Goal: Information Seeking & Learning: Learn about a topic

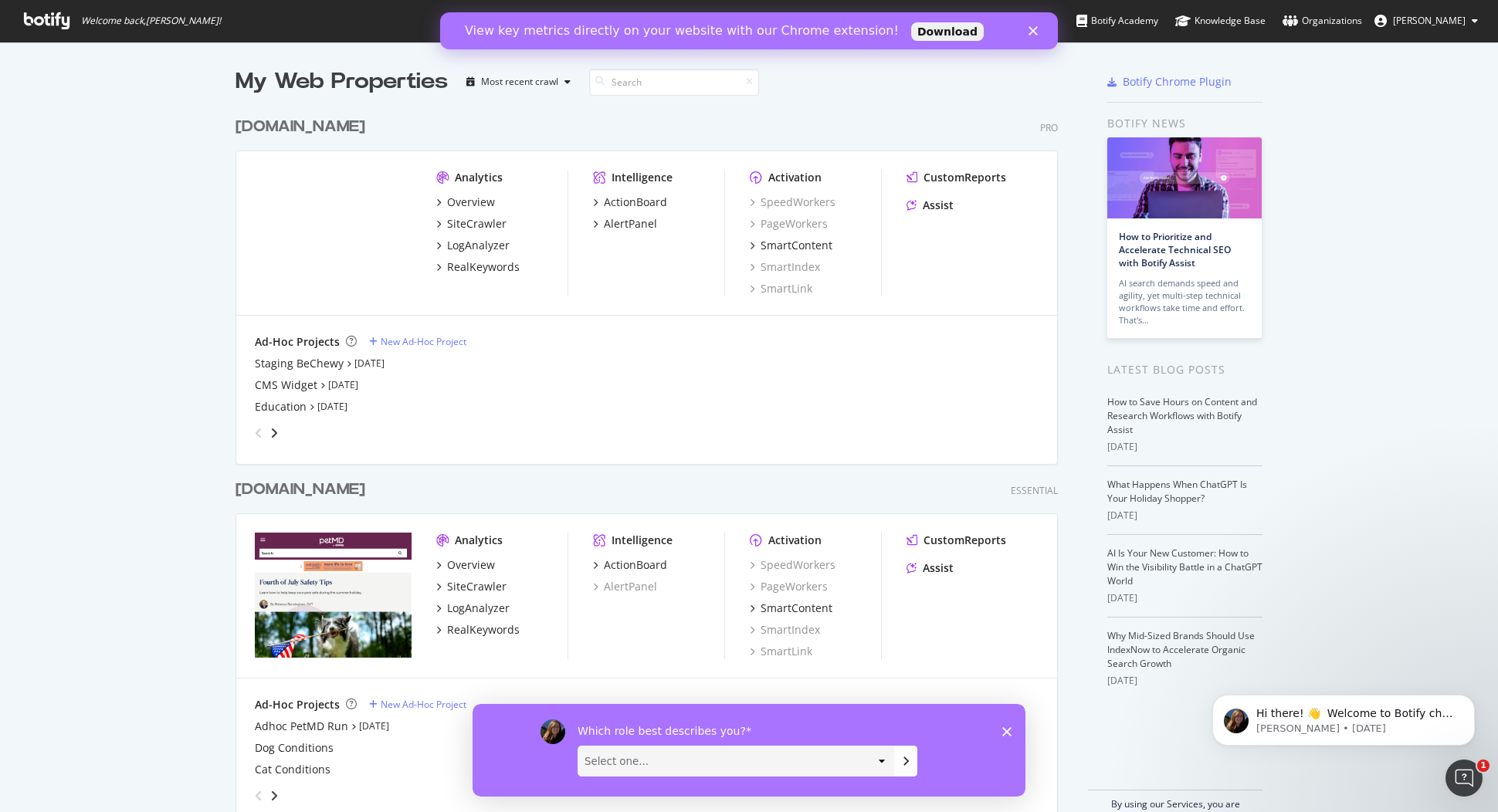
click at [912, 34] on link "Download" at bounding box center [948, 30] width 72 height 18
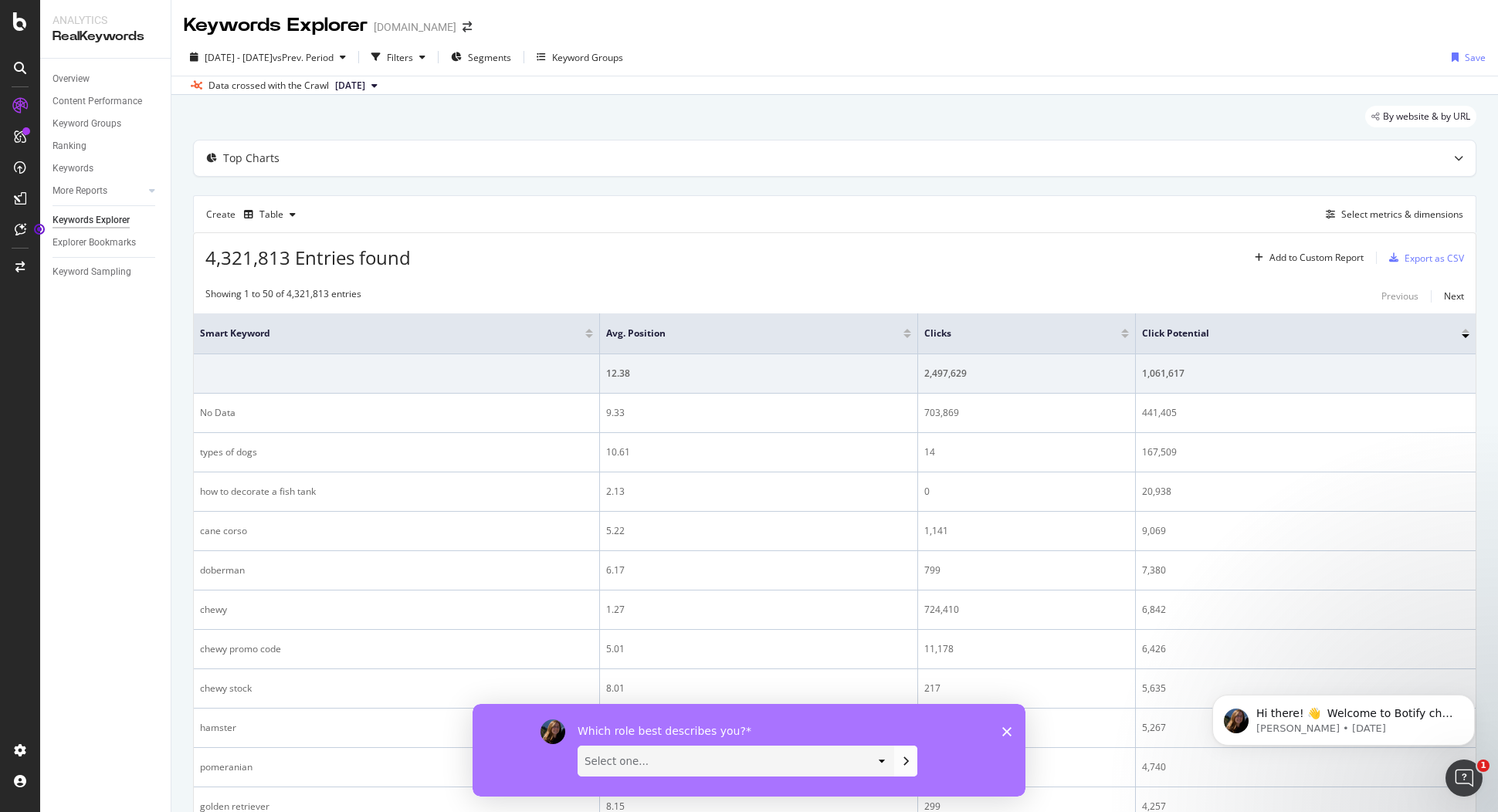
click at [94, 397] on div "Overview Content Performance Keyword Groups Ranking Keywords More Reports Count…" at bounding box center [105, 436] width 131 height 753
click at [96, 175] on div "SiteCrawler" at bounding box center [84, 173] width 54 height 15
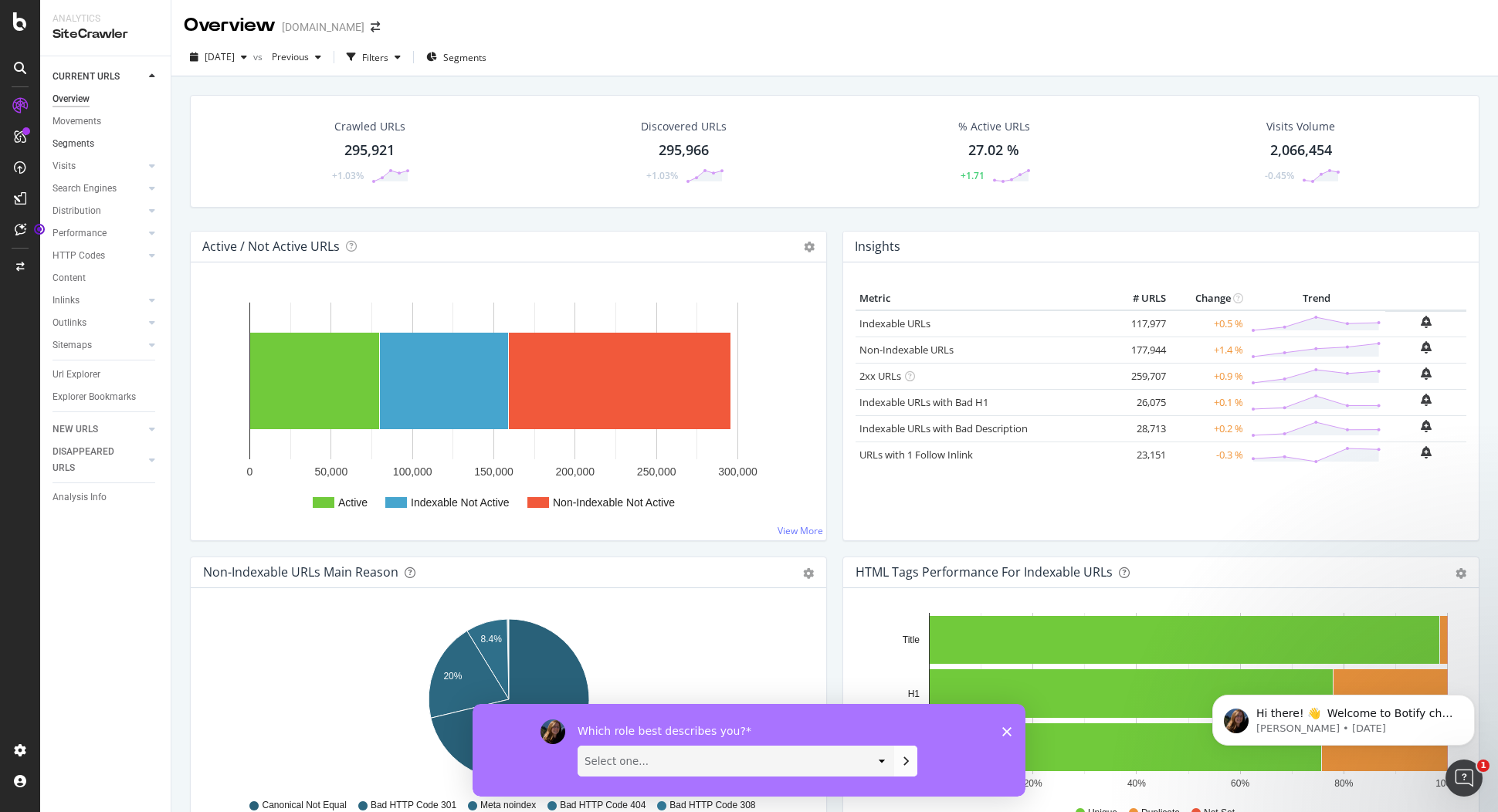
click at [95, 144] on link "Segments" at bounding box center [106, 144] width 108 height 16
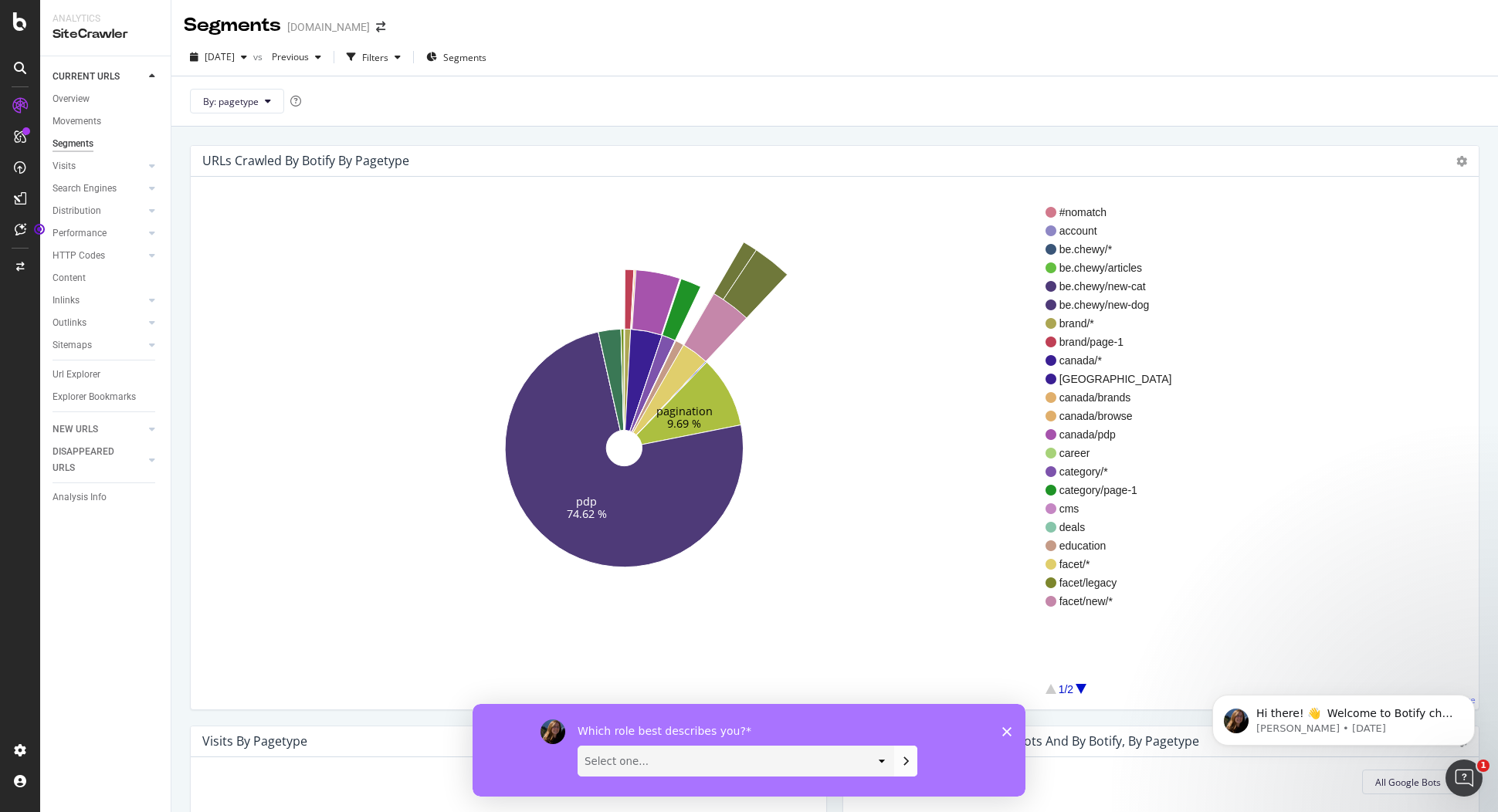
click at [24, 108] on icon at bounding box center [20, 106] width 15 height 15
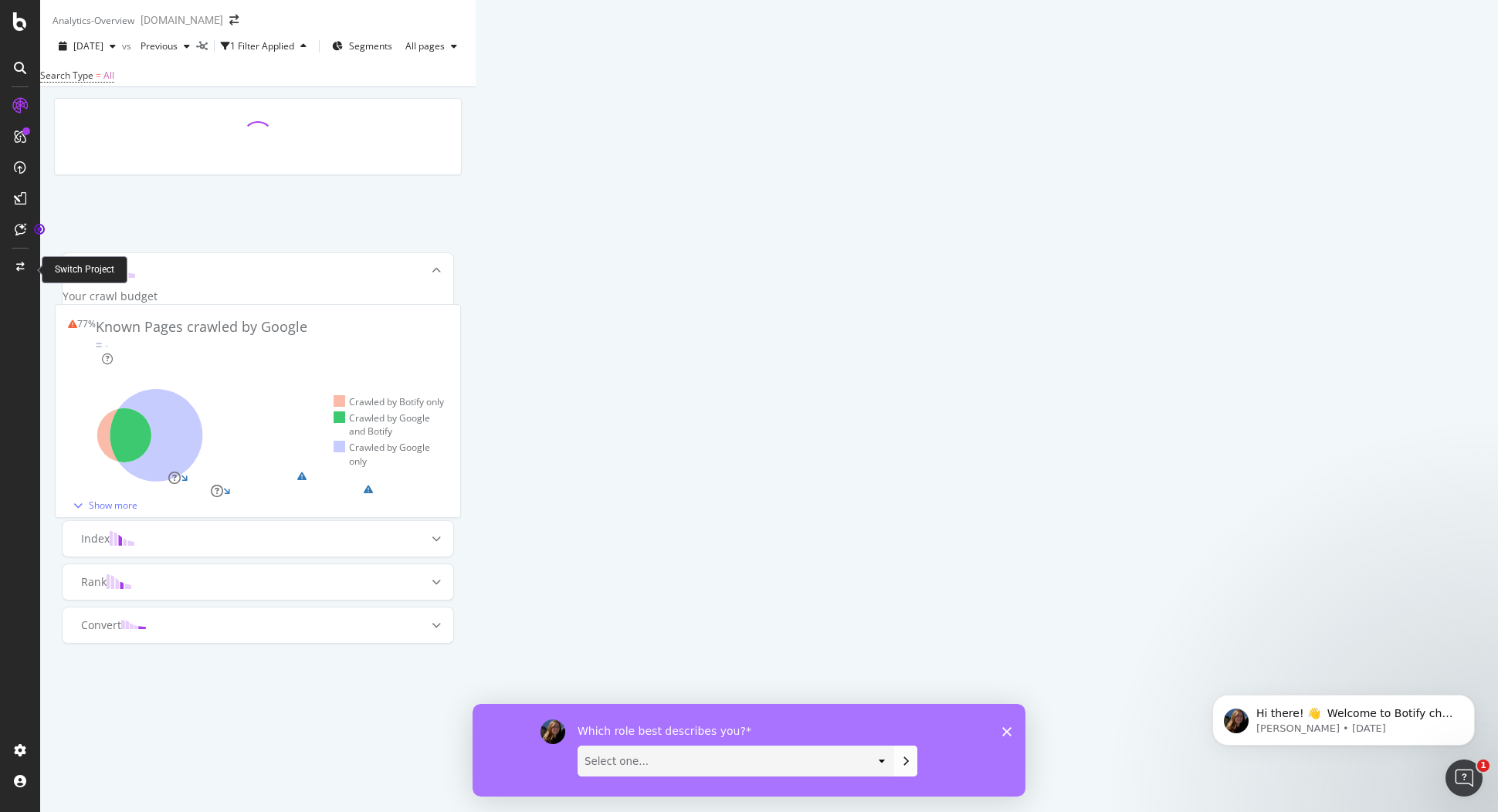
click at [29, 264] on div at bounding box center [20, 267] width 37 height 25
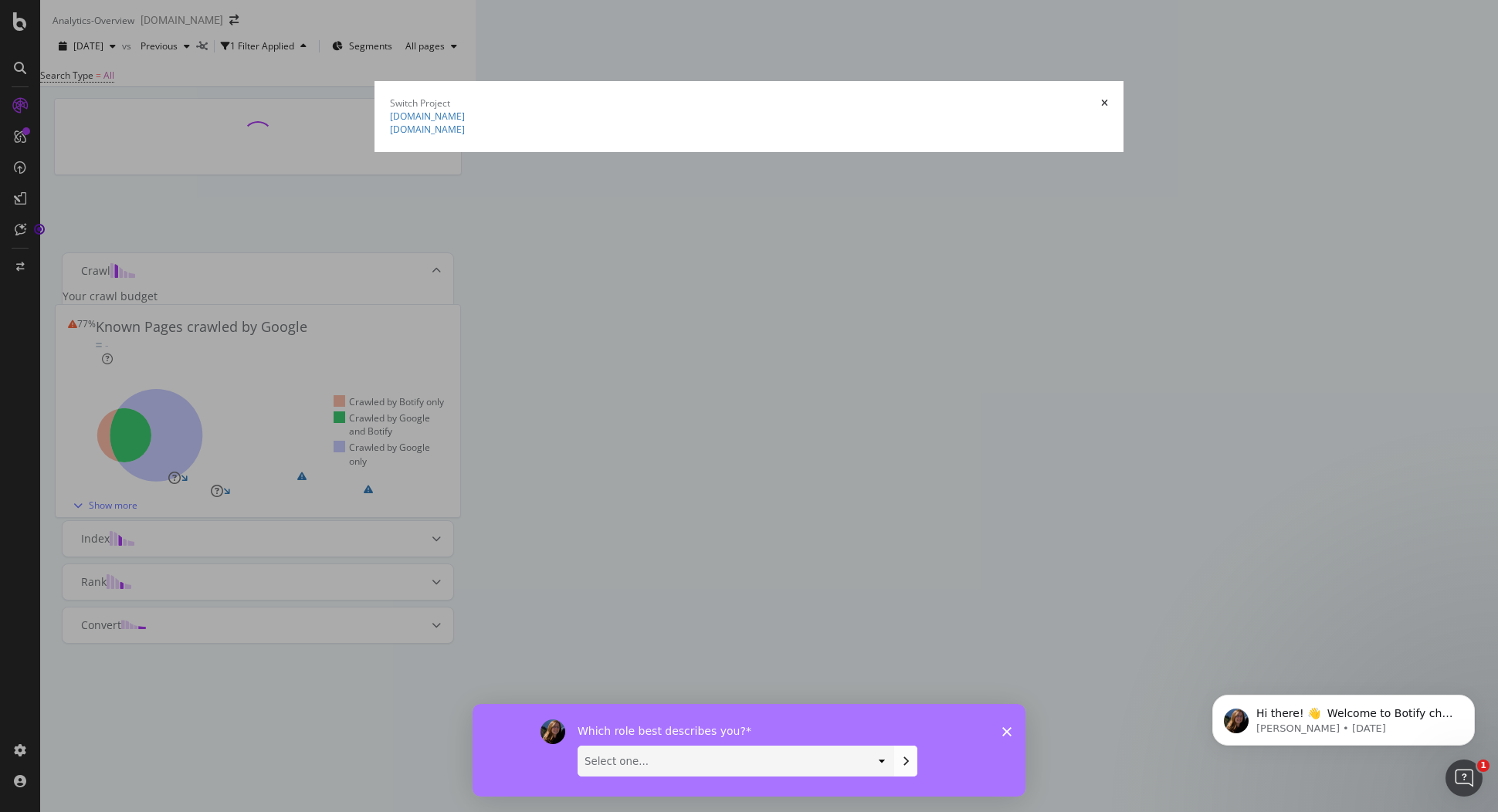
click at [1108, 99] on icon "times" at bounding box center [1104, 104] width 7 height 10
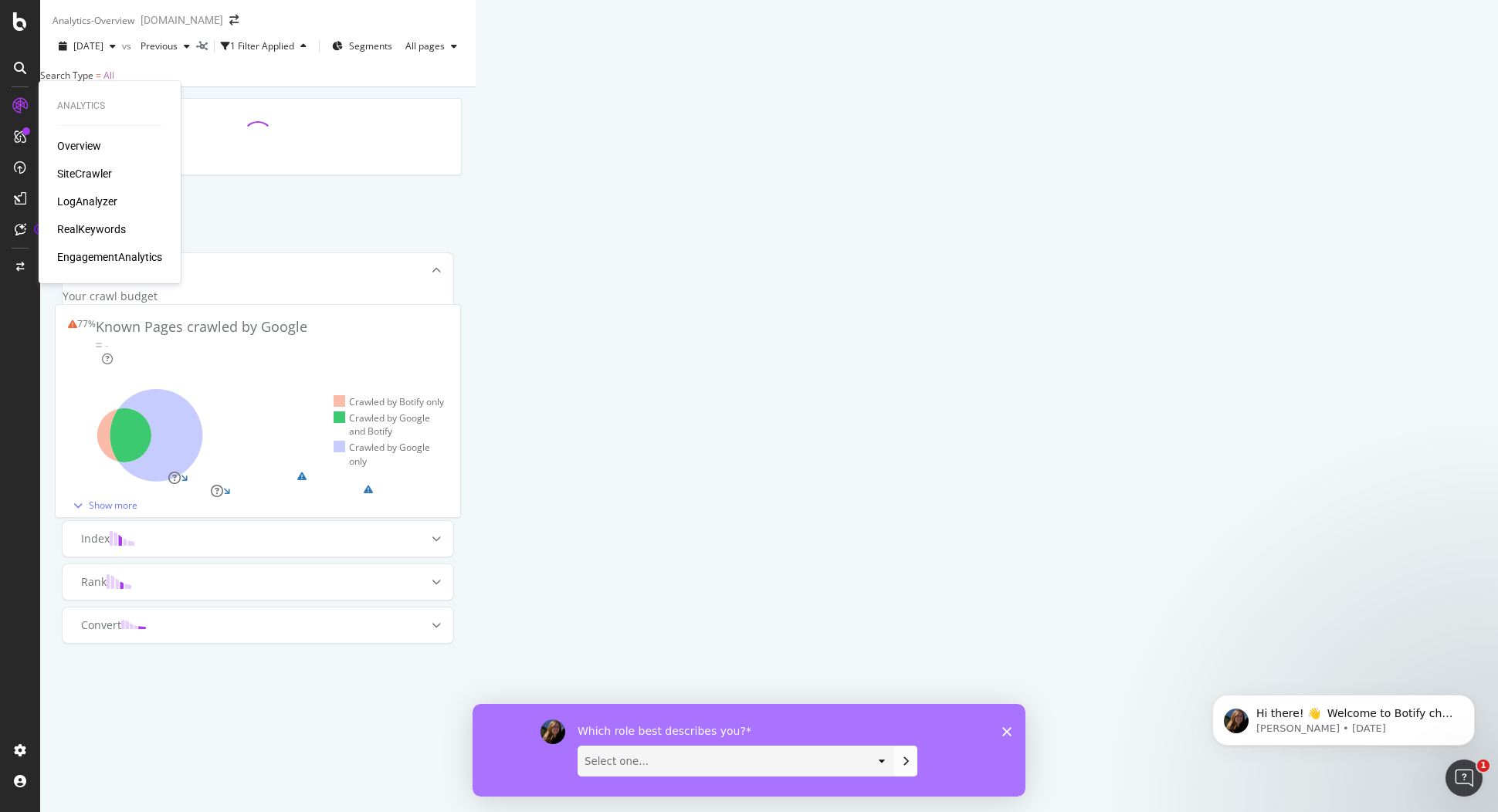
click at [97, 169] on div "SiteCrawler" at bounding box center [84, 173] width 54 height 15
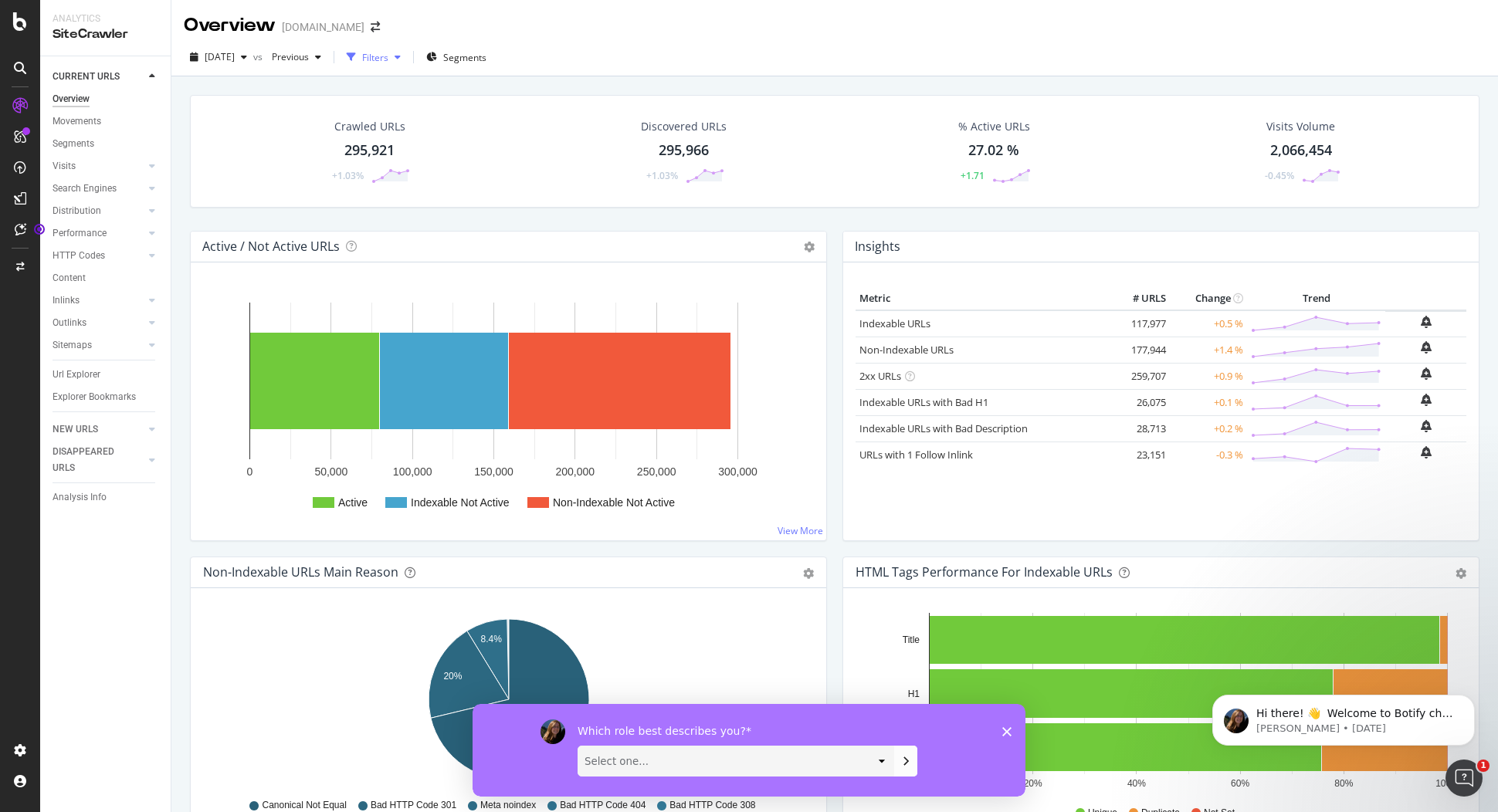
click at [407, 59] on div "button" at bounding box center [397, 57] width 18 height 10
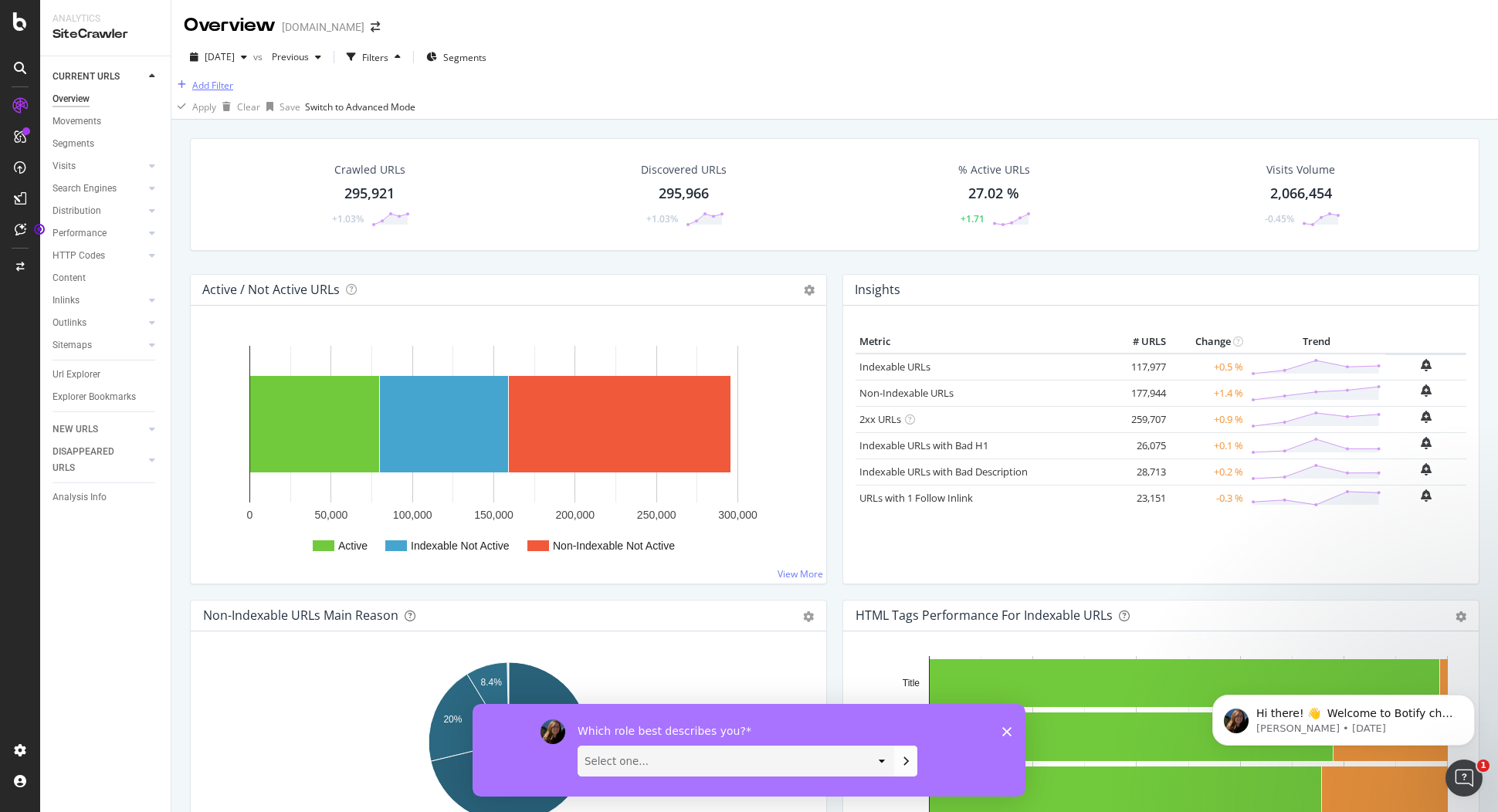
click at [228, 91] on div "Add Filter" at bounding box center [213, 86] width 41 height 13
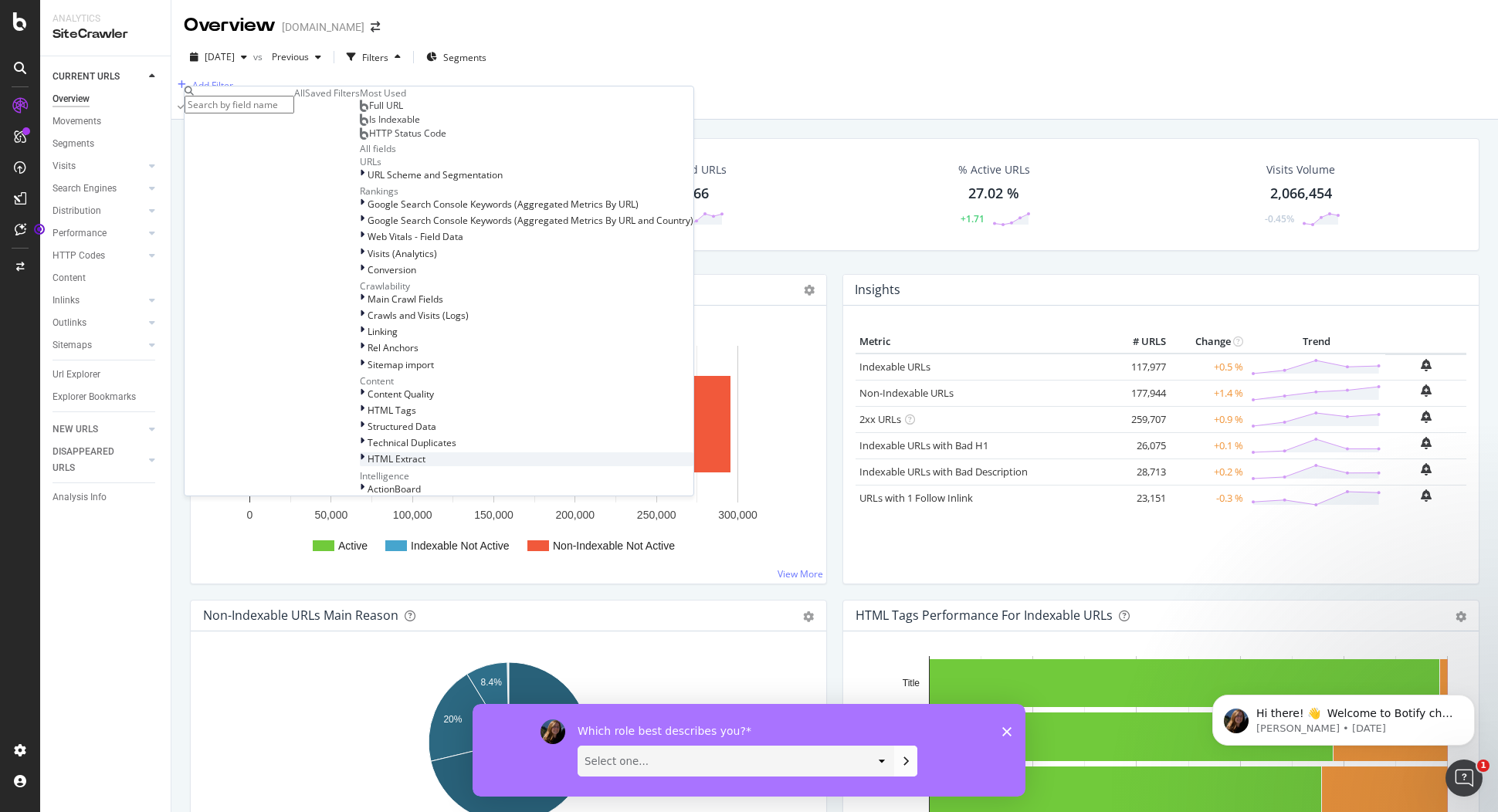
scroll to position [393, 0]
click at [359, 453] on div "HTML Extract" at bounding box center [526, 459] width 334 height 13
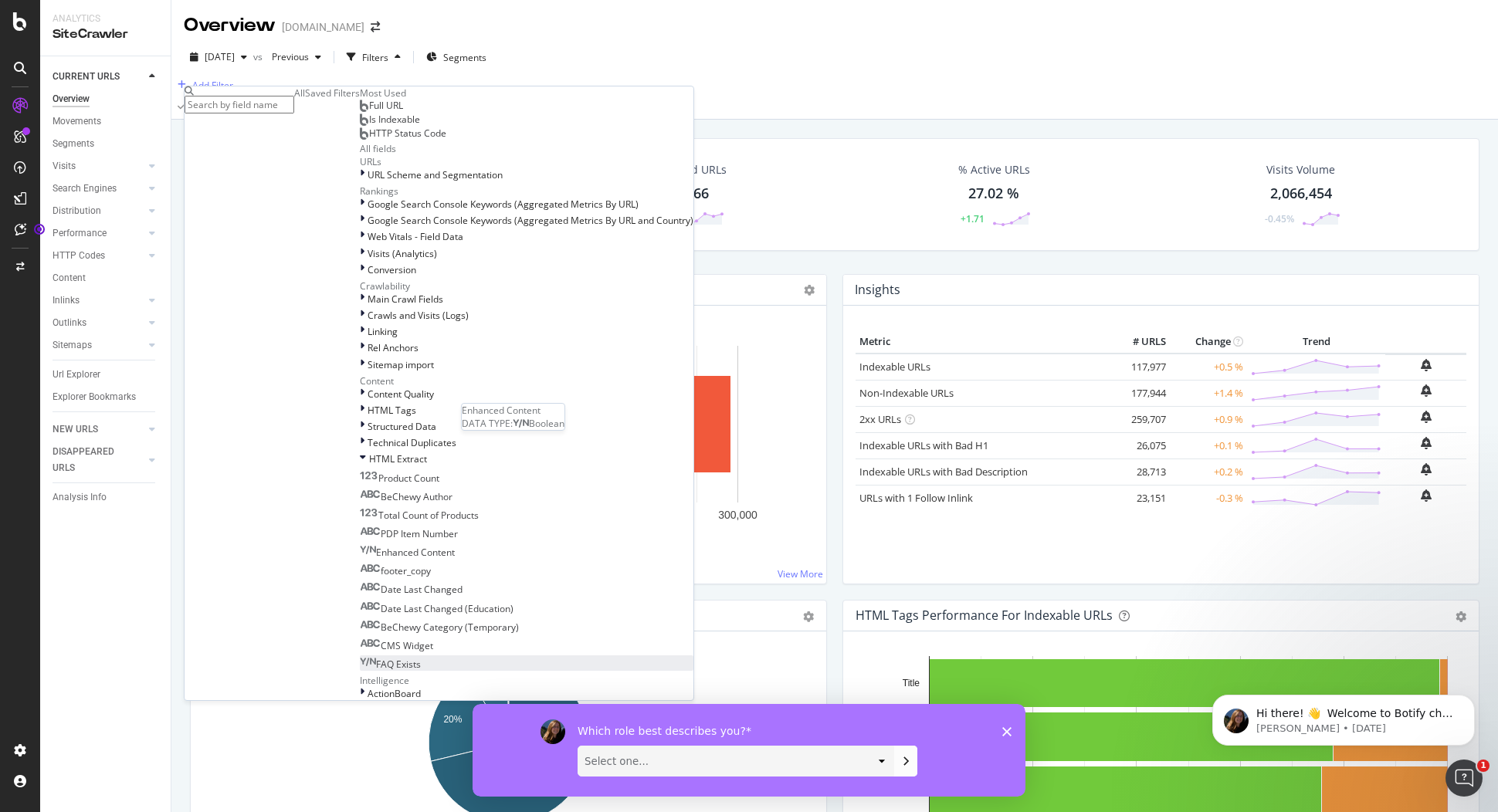
scroll to position [597, 0]
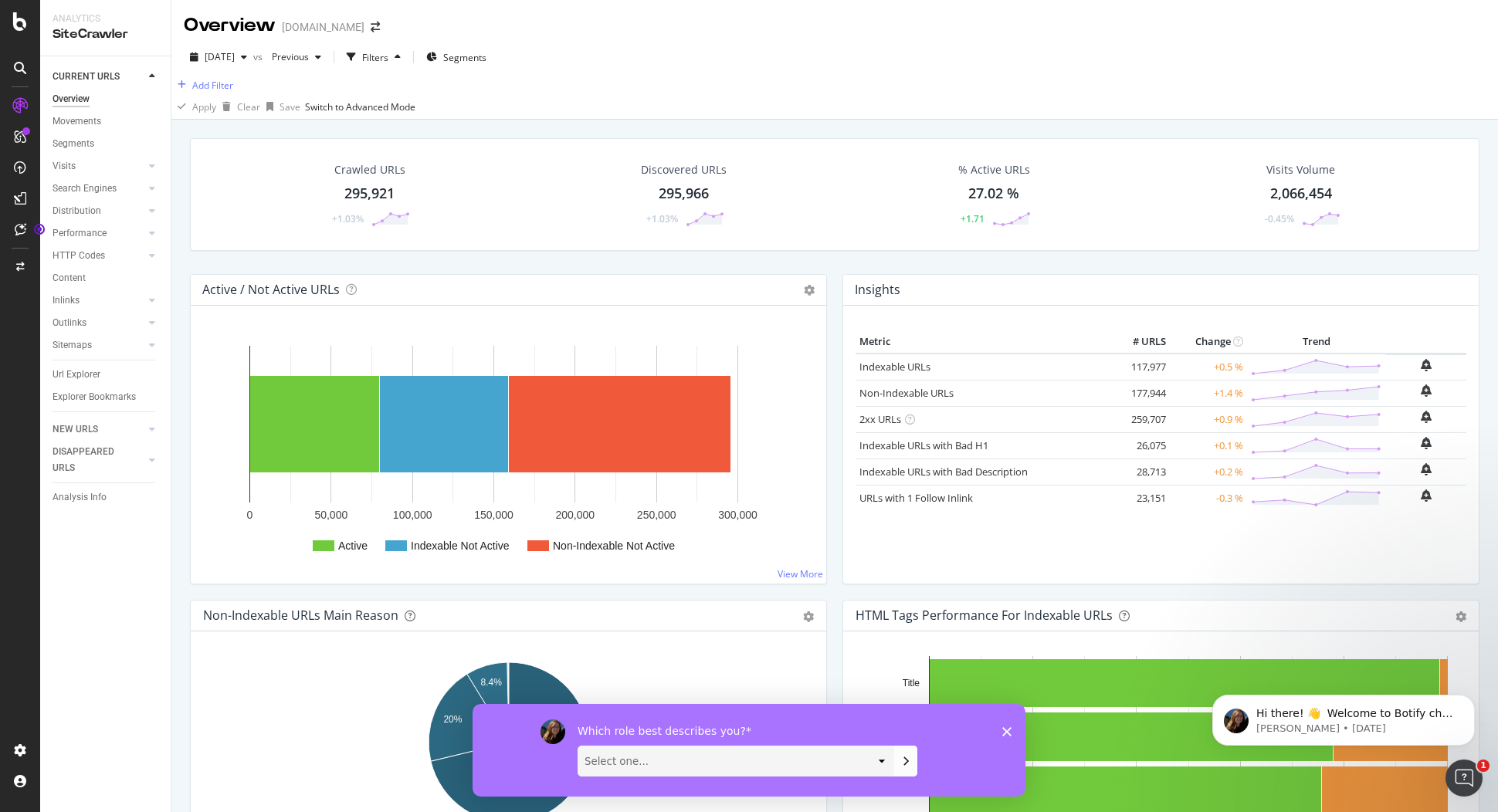
click at [1000, 65] on div "[DATE] vs Previous Filters Segments" at bounding box center [834, 60] width 1326 height 30
